Goal: Transaction & Acquisition: Purchase product/service

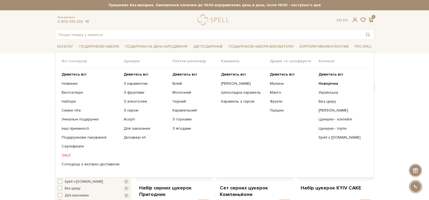
click at [71, 70] on ul "Дивитись всі Новинки Бестселери Набори Смаки літа Інші приємності" at bounding box center [93, 119] width 62 height 103
click at [72, 74] on b "Дивитись всі" at bounding box center [74, 74] width 25 height 5
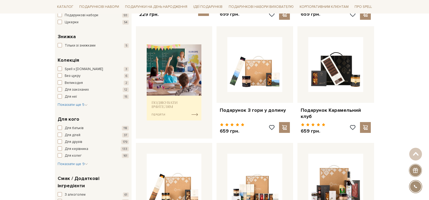
scroll to position [243, 0]
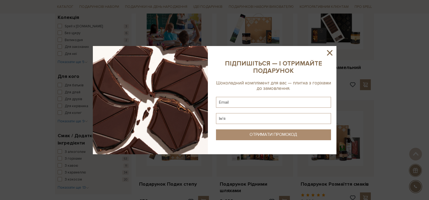
click at [332, 58] on sys-column-static at bounding box center [273, 100] width 126 height 108
click at [331, 57] on div at bounding box center [214, 100] width 243 height 108
click at [329, 52] on icon at bounding box center [329, 52] width 5 height 5
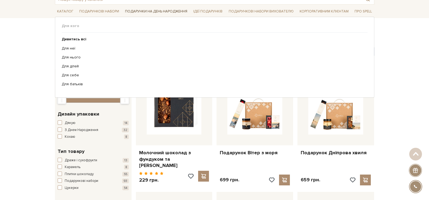
scroll to position [0, 0]
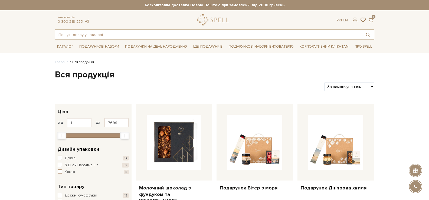
click at [167, 36] on input "text" at bounding box center [208, 35] width 306 height 10
type input "а"
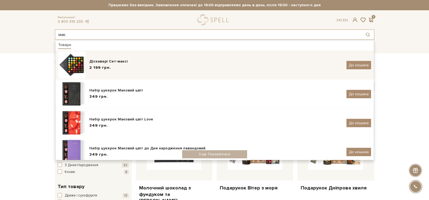
type input "мак"
click at [124, 62] on div "Діскавері Сет-максі" at bounding box center [215, 61] width 253 height 5
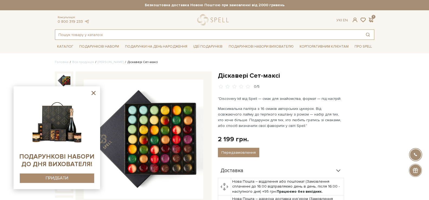
click at [233, 36] on input "text" at bounding box center [208, 35] width 306 height 10
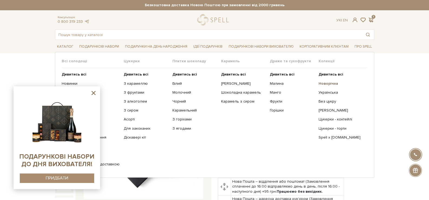
click at [326, 84] on b "Новорічна" at bounding box center [327, 83] width 19 height 5
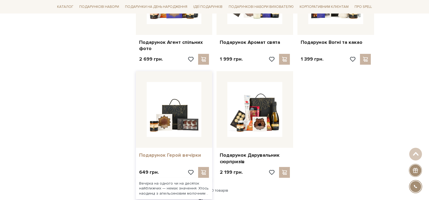
scroll to position [757, 0]
